Goal: Find specific page/section: Find specific page/section

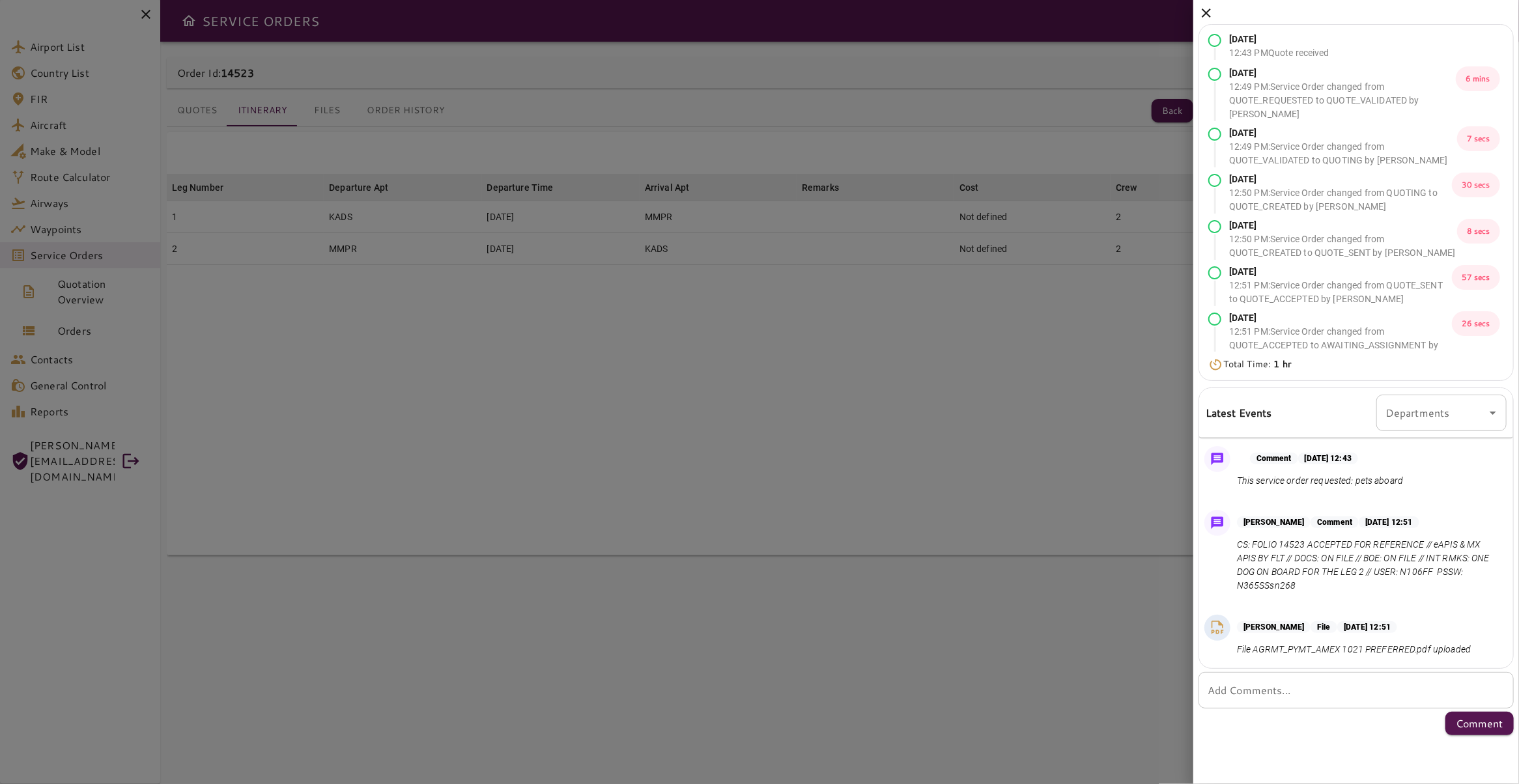
scroll to position [154, 0]
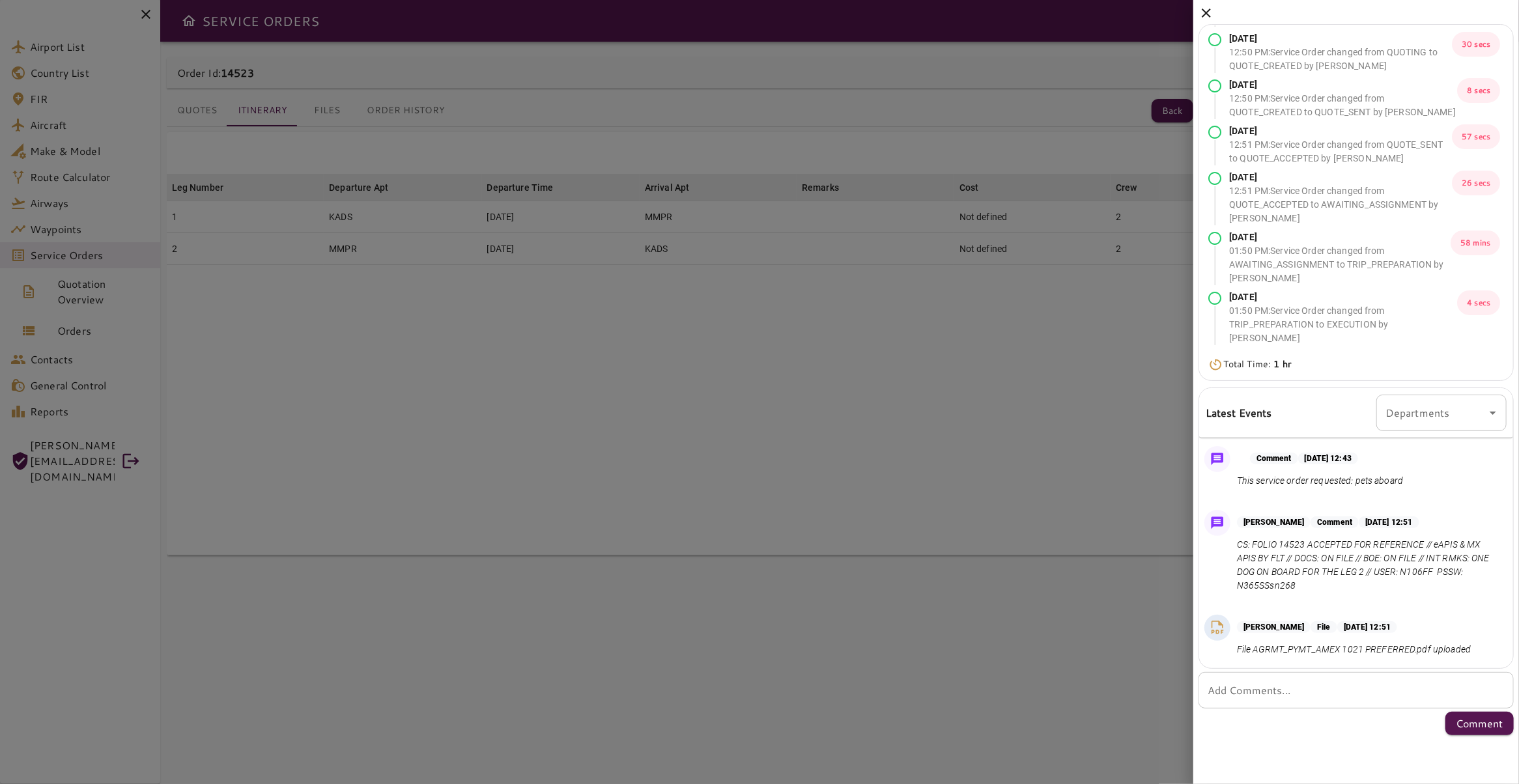
click at [1210, 10] on icon at bounding box center [1206, 13] width 9 height 9
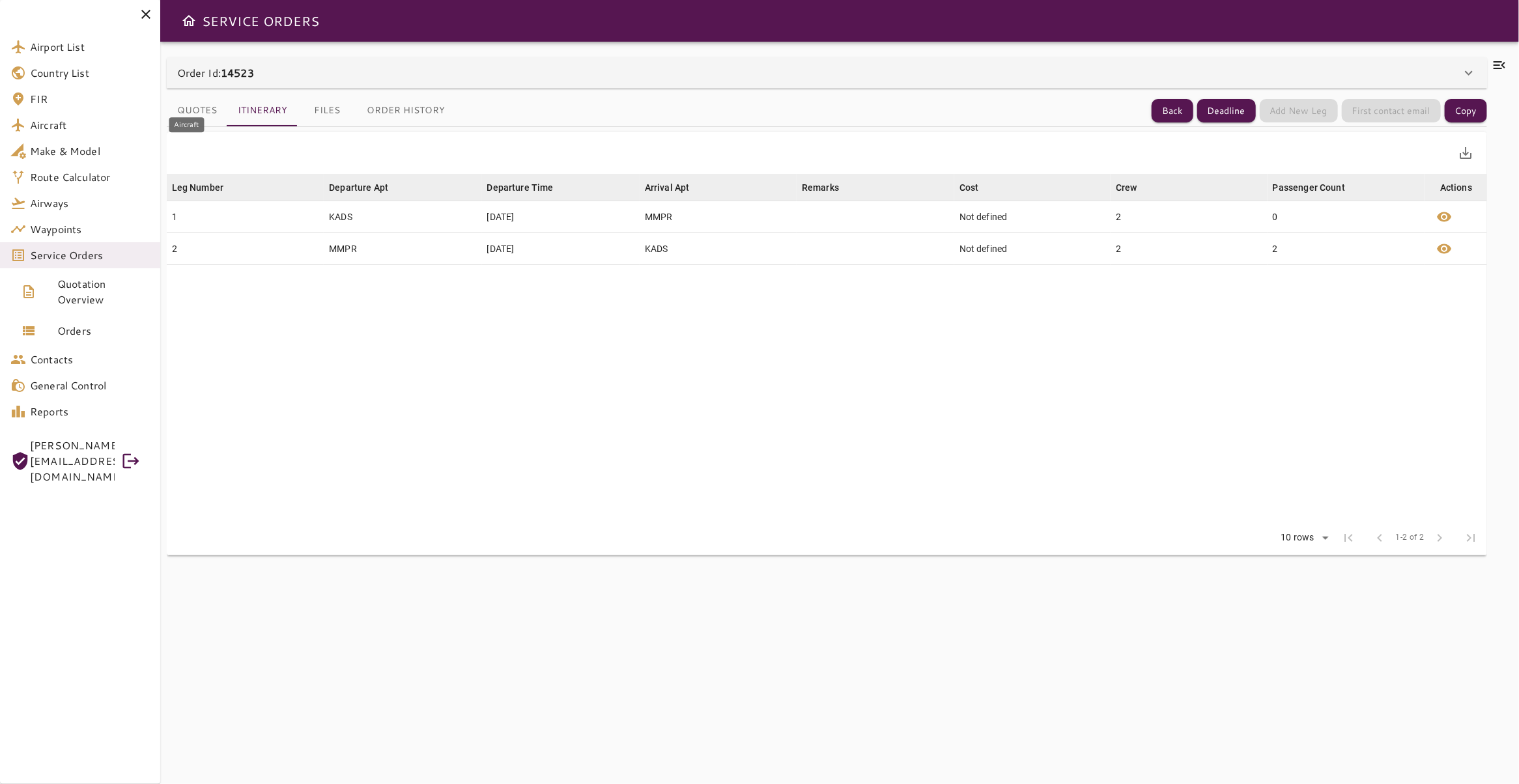
click at [65, 123] on span "Aircraft" at bounding box center [90, 125] width 120 height 16
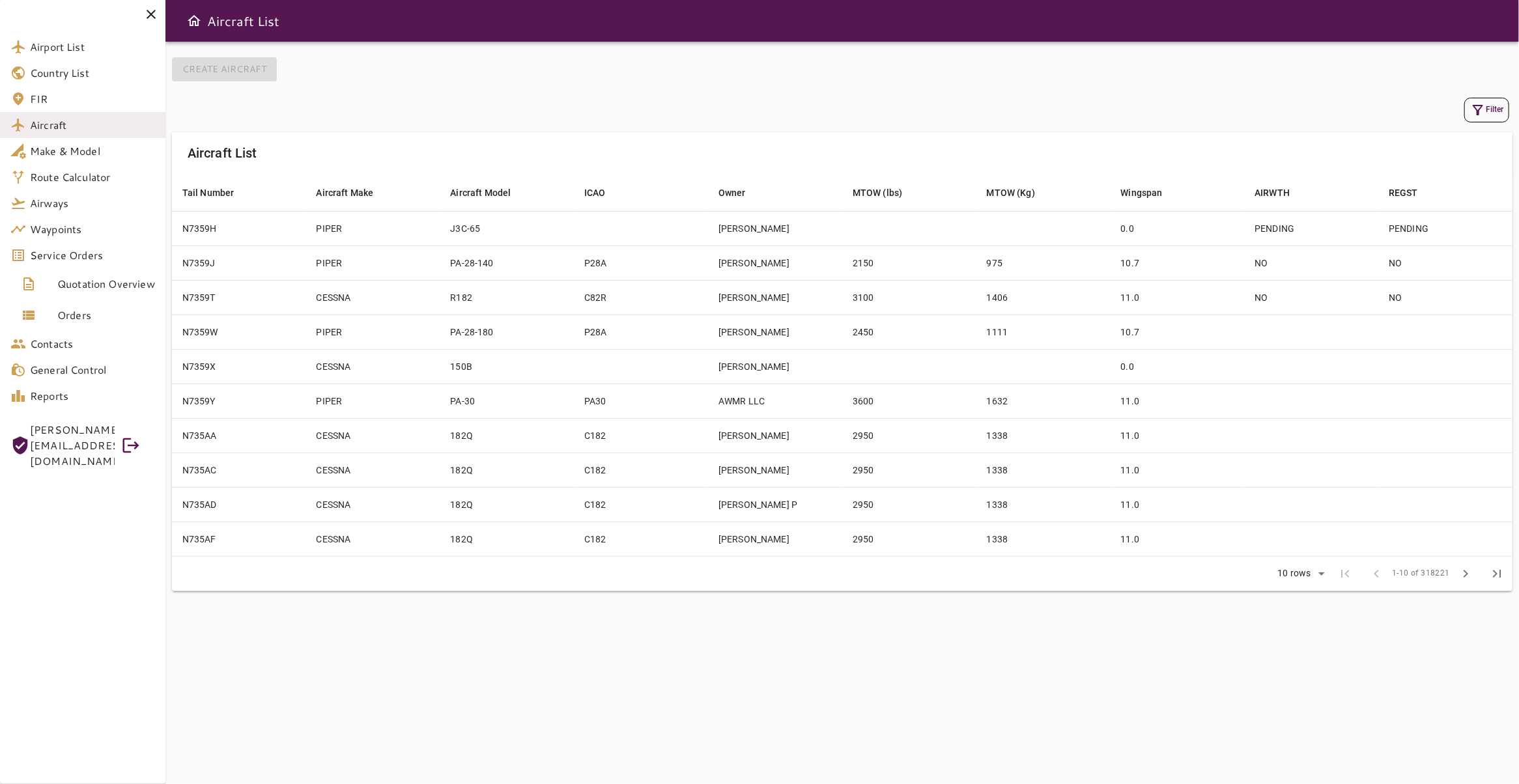
click at [1480, 112] on button "Filter" at bounding box center [1486, 110] width 45 height 25
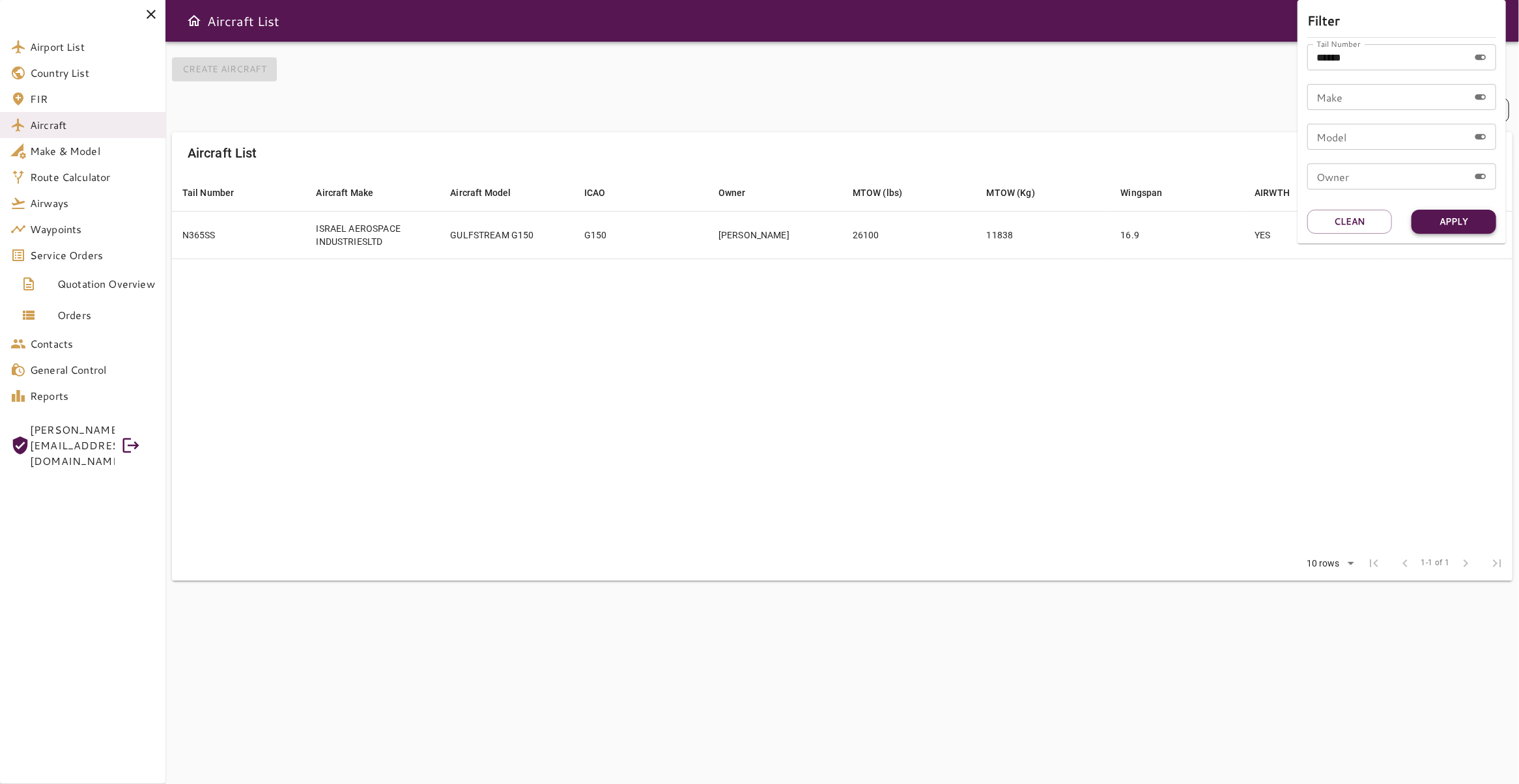
click at [1441, 212] on button "Apply" at bounding box center [1454, 222] width 85 height 24
click at [992, 313] on div at bounding box center [759, 392] width 1519 height 784
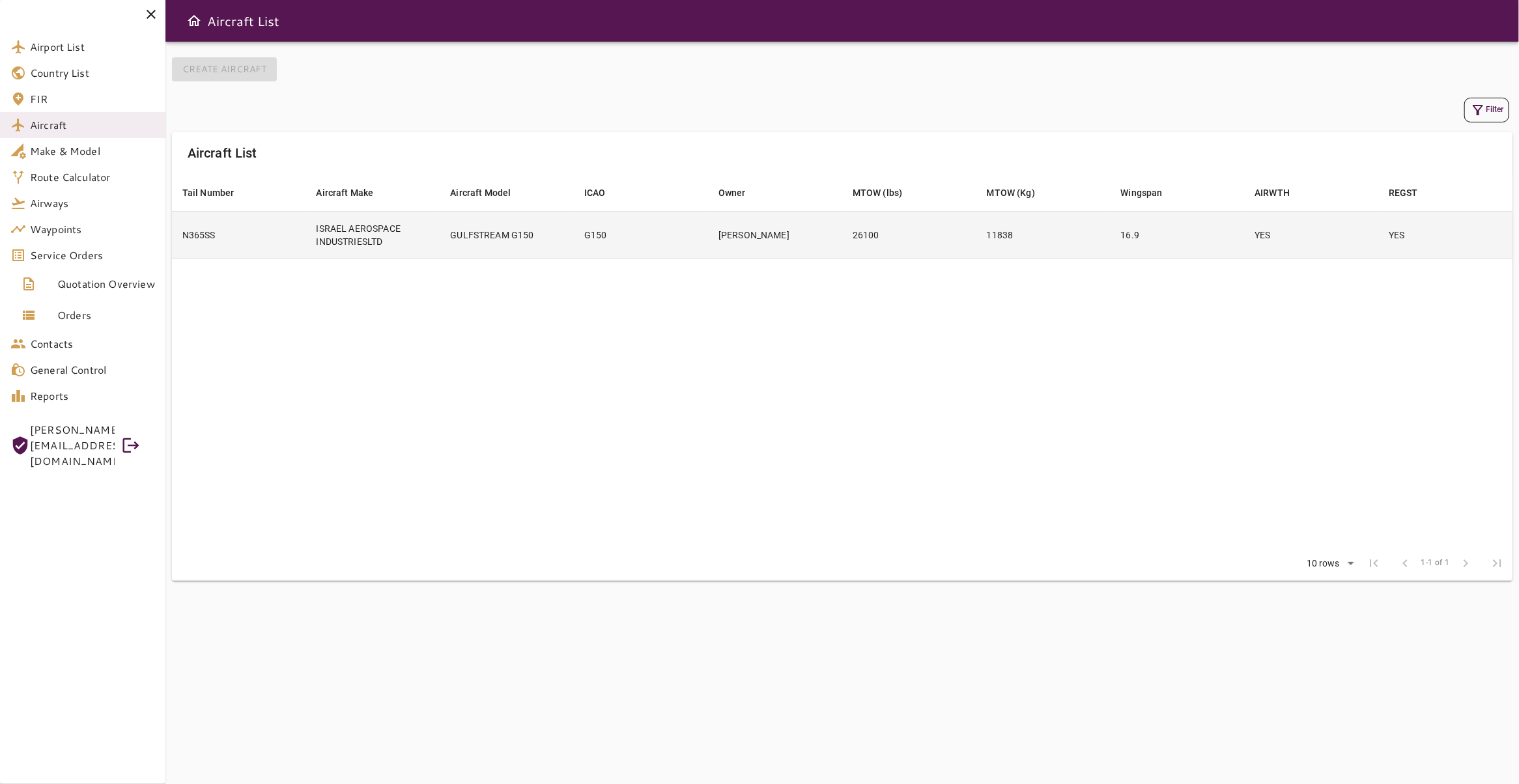
click at [877, 245] on td "26100" at bounding box center [909, 234] width 134 height 48
